Goal: Task Accomplishment & Management: Manage account settings

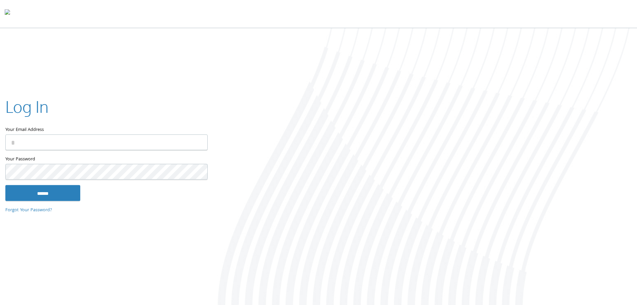
click at [57, 140] on input "Your Email Address" at bounding box center [106, 142] width 202 height 16
type input "**********"
click at [5, 185] on input "******" at bounding box center [42, 193] width 75 height 16
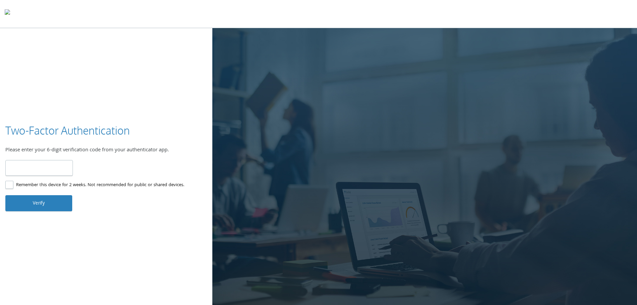
type input "******"
